Goal: Task Accomplishment & Management: Use online tool/utility

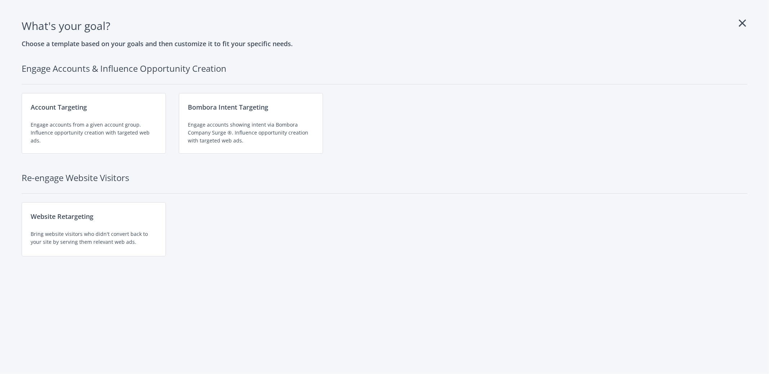
click at [735, 20] on h1 "What's your goal ?" at bounding box center [385, 25] width 726 height 17
click at [740, 22] on icon at bounding box center [742, 23] width 7 height 12
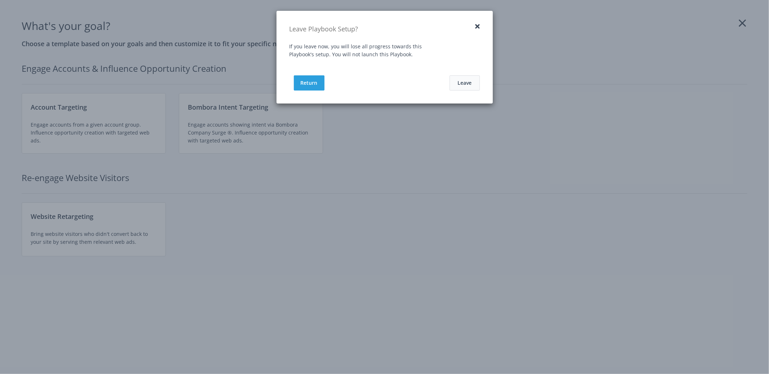
click at [466, 85] on button "Leave" at bounding box center [465, 82] width 30 height 15
